Goal: Transaction & Acquisition: Book appointment/travel/reservation

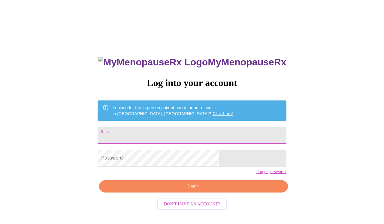
drag, startPoint x: 201, startPoint y: 129, endPoint x: 282, endPoint y: 138, distance: 81.8
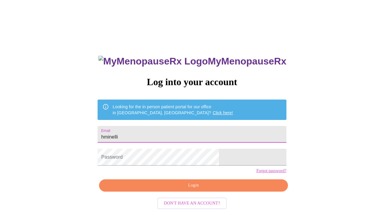
scroll to position [6, 0]
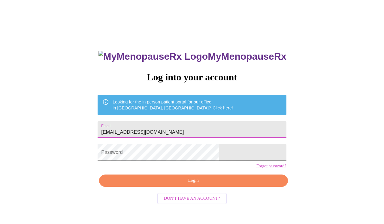
type input "[EMAIL_ADDRESS][DOMAIN_NAME]"
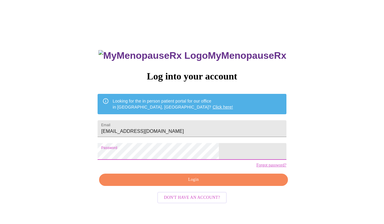
scroll to position [6, 0]
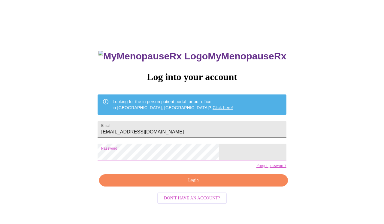
click at [215, 184] on span "Login" at bounding box center [193, 181] width 175 height 8
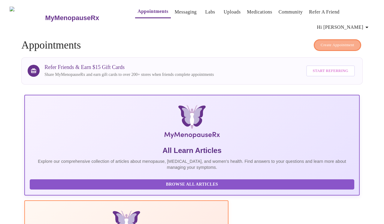
click at [335, 42] on span "Create Appointment" at bounding box center [338, 45] width 34 height 7
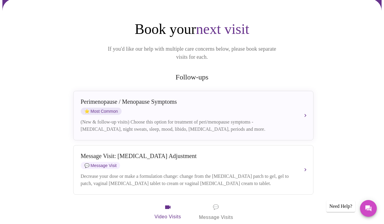
scroll to position [64, 0]
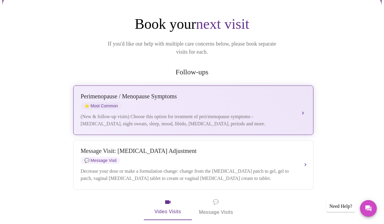
click at [304, 98] on div "[MEDICAL_DATA] / Menopause Symptoms ⭐ Most Common (New & follow-up visits) Choo…" at bounding box center [193, 110] width 225 height 35
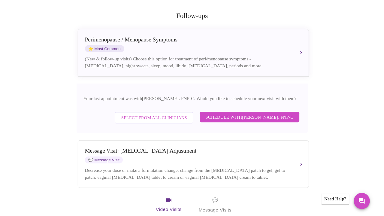
scroll to position [120, 0]
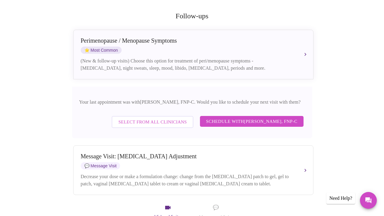
click at [130, 118] on span "Select from All Clinicians" at bounding box center [152, 122] width 68 height 8
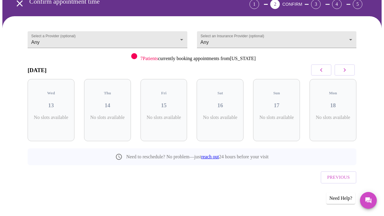
scroll to position [29, 0]
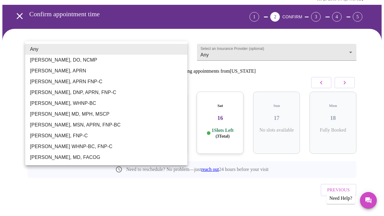
click at [38, 50] on body "MyMenopauseRx Appointments Messaging Labs Uploads Medications Community Refer a…" at bounding box center [191, 100] width 379 height 252
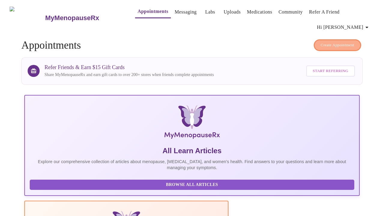
click at [336, 43] on span "Create Appointment" at bounding box center [338, 45] width 34 height 7
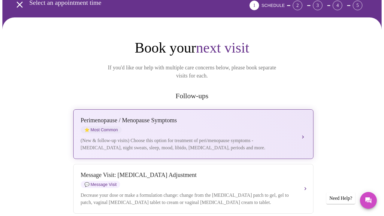
scroll to position [40, 0]
click at [300, 121] on div "[MEDICAL_DATA] / Menopause Symptoms ⭐ Most Common (New & follow-up visits) Choo…" at bounding box center [193, 134] width 225 height 35
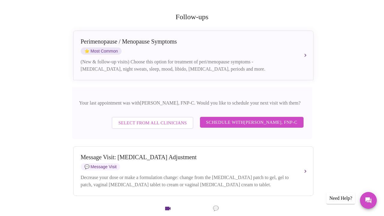
scroll to position [120, 0]
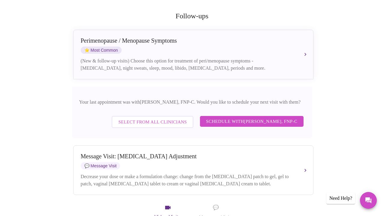
click at [255, 117] on span "Schedule with [PERSON_NAME], FNP-C" at bounding box center [251, 121] width 91 height 8
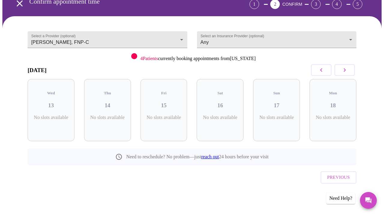
scroll to position [29, 0]
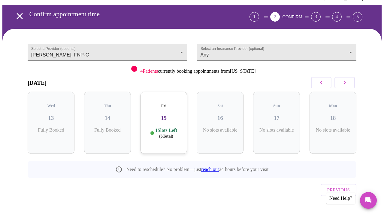
click at [351, 80] on button "button" at bounding box center [344, 82] width 20 height 11
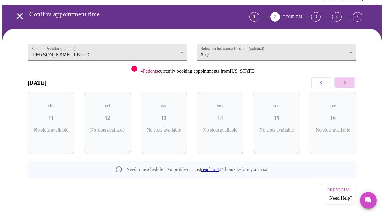
click at [351, 80] on button "button" at bounding box center [344, 82] width 20 height 11
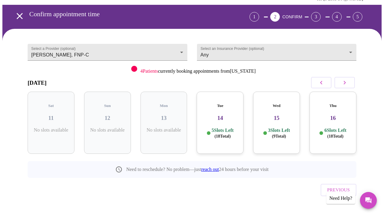
click at [322, 83] on icon "button" at bounding box center [321, 82] width 7 height 7
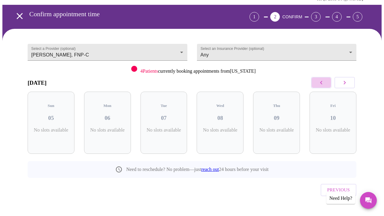
click at [322, 83] on icon "button" at bounding box center [321, 82] width 7 height 7
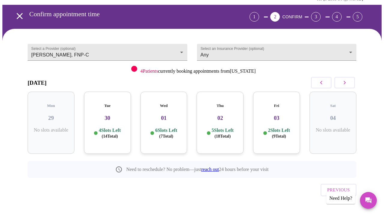
click at [157, 115] on h3 "01" at bounding box center [163, 118] width 37 height 7
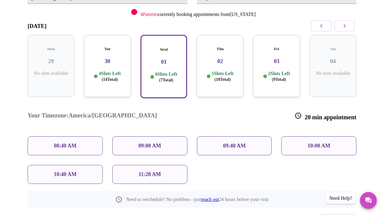
scroll to position [86, 0]
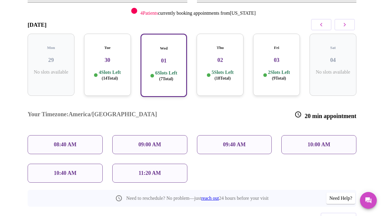
click at [218, 57] on h3 "02" at bounding box center [219, 60] width 37 height 7
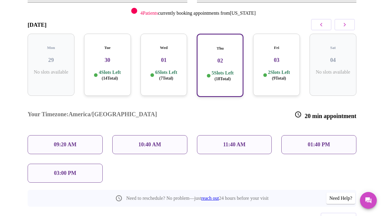
scroll to position [91, 0]
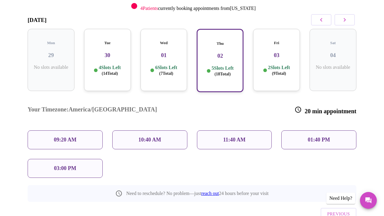
click at [233, 137] on p "11:40 AM" at bounding box center [234, 140] width 23 height 6
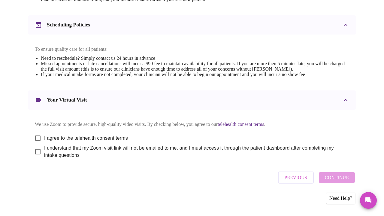
scroll to position [229, 0]
drag, startPoint x: 34, startPoint y: 136, endPoint x: 38, endPoint y: 145, distance: 10.1
click at [34, 137] on input "I agree to the telehealth consent terms" at bounding box center [38, 138] width 13 height 13
checkbox input "true"
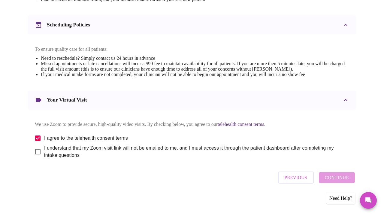
click at [36, 154] on input "I understand that my Zoom visit link will not be emailed to me, and I must acce…" at bounding box center [38, 151] width 13 height 13
checkbox input "true"
click at [338, 181] on span "Continue" at bounding box center [337, 178] width 24 height 8
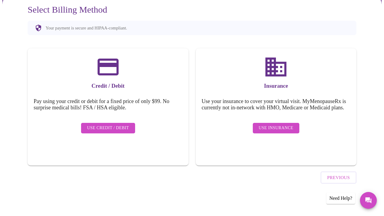
scroll to position [48, 0]
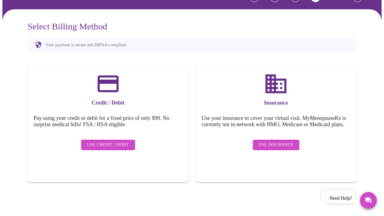
click at [273, 144] on span "Use Insurance" at bounding box center [276, 145] width 35 height 8
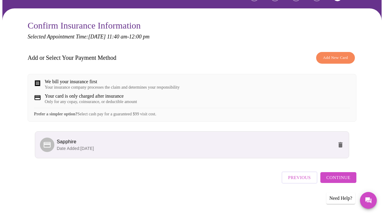
scroll to position [54, 0]
click at [338, 181] on span "Continue" at bounding box center [338, 178] width 24 height 8
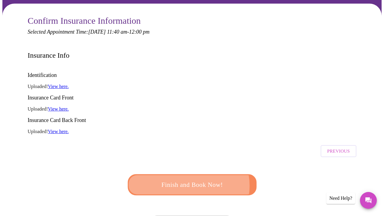
click at [189, 179] on span "Finish and Book Now!" at bounding box center [192, 184] width 111 height 11
